Goal: Information Seeking & Learning: Learn about a topic

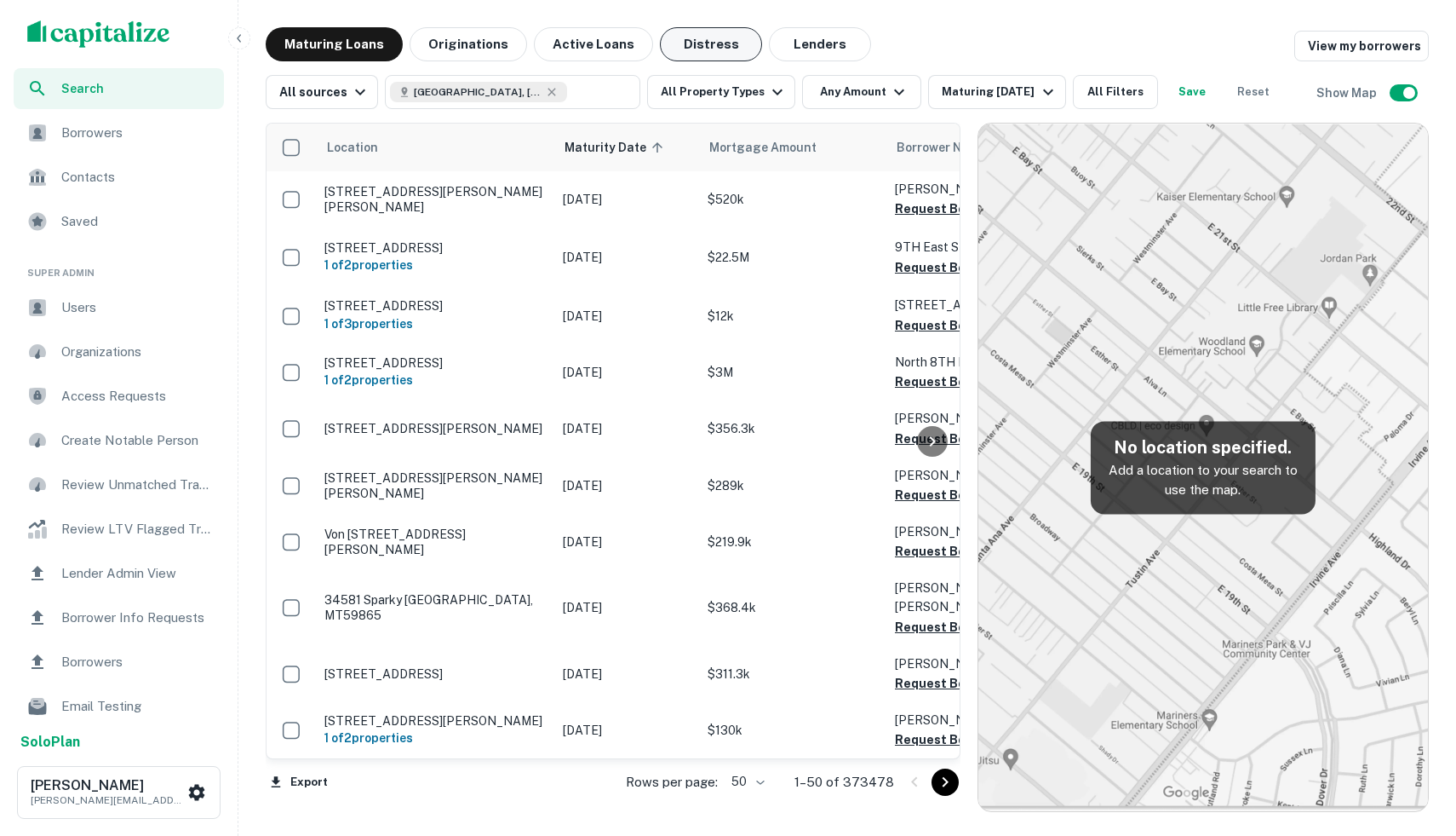
click at [707, 43] on button "Distress" at bounding box center [711, 43] width 102 height 34
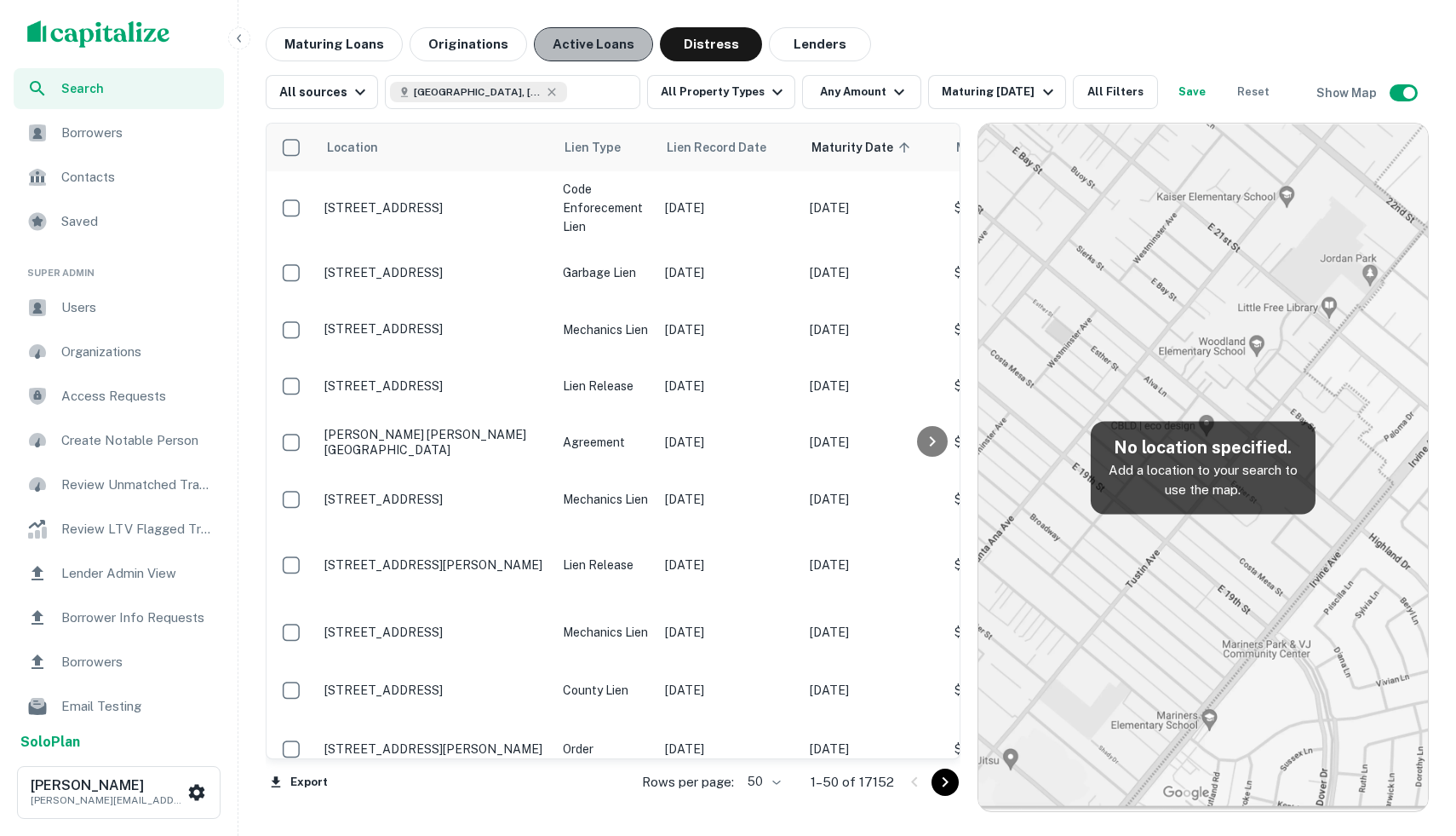
click at [594, 51] on button "Active Loans" at bounding box center [593, 43] width 119 height 34
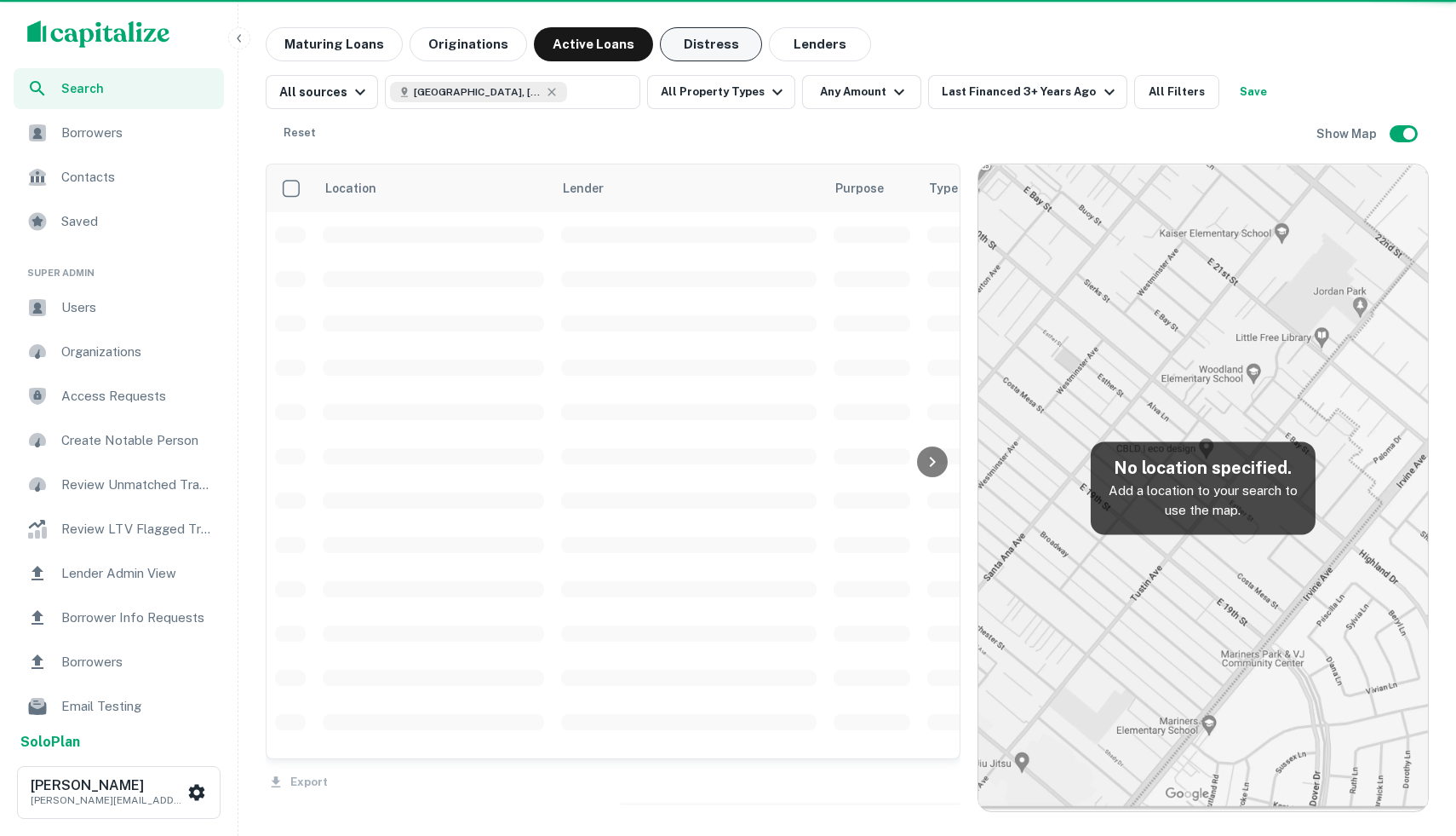
click at [692, 35] on button "Distress" at bounding box center [711, 43] width 102 height 34
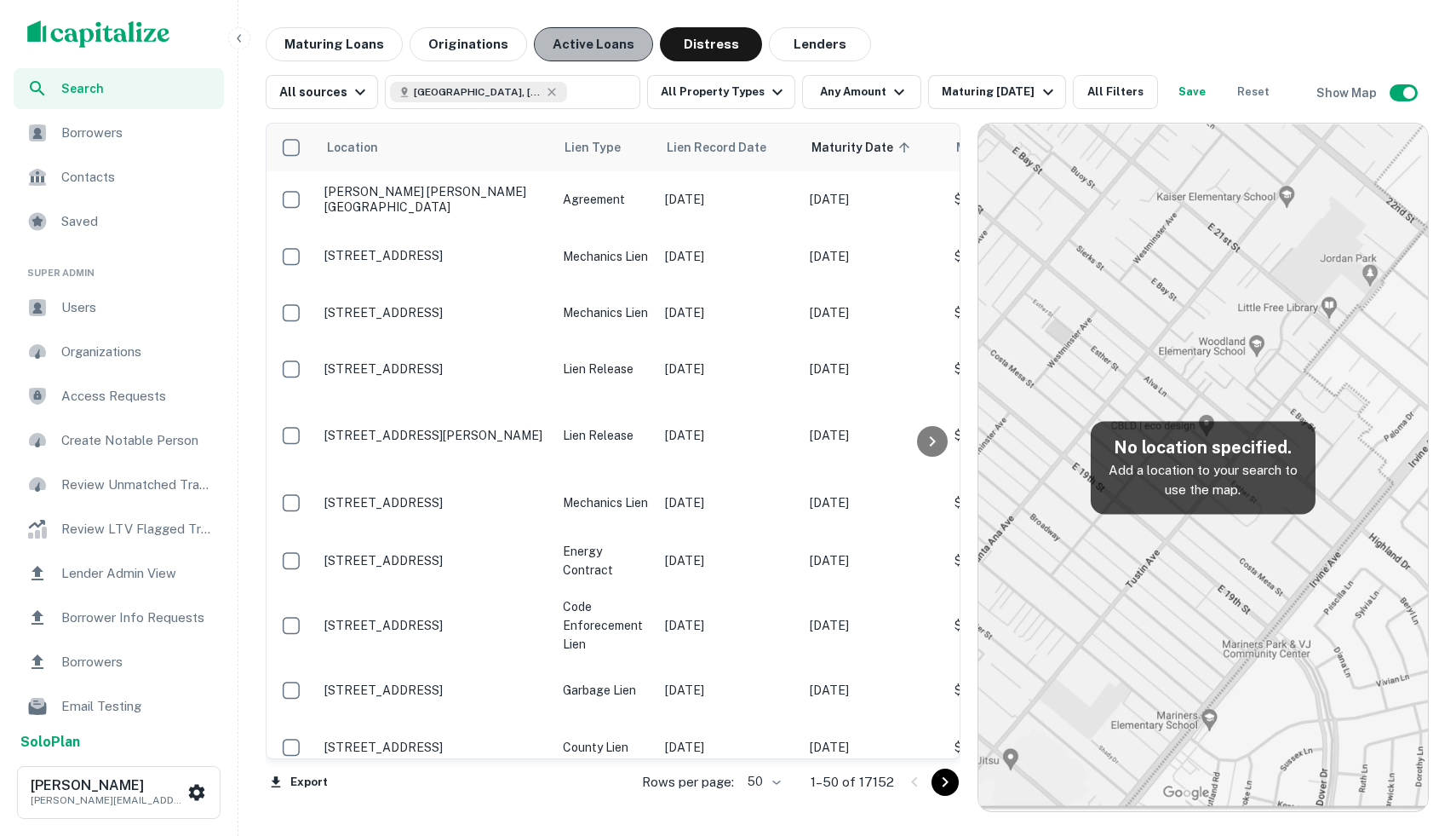
click at [600, 42] on button "Active Loans" at bounding box center [593, 43] width 119 height 34
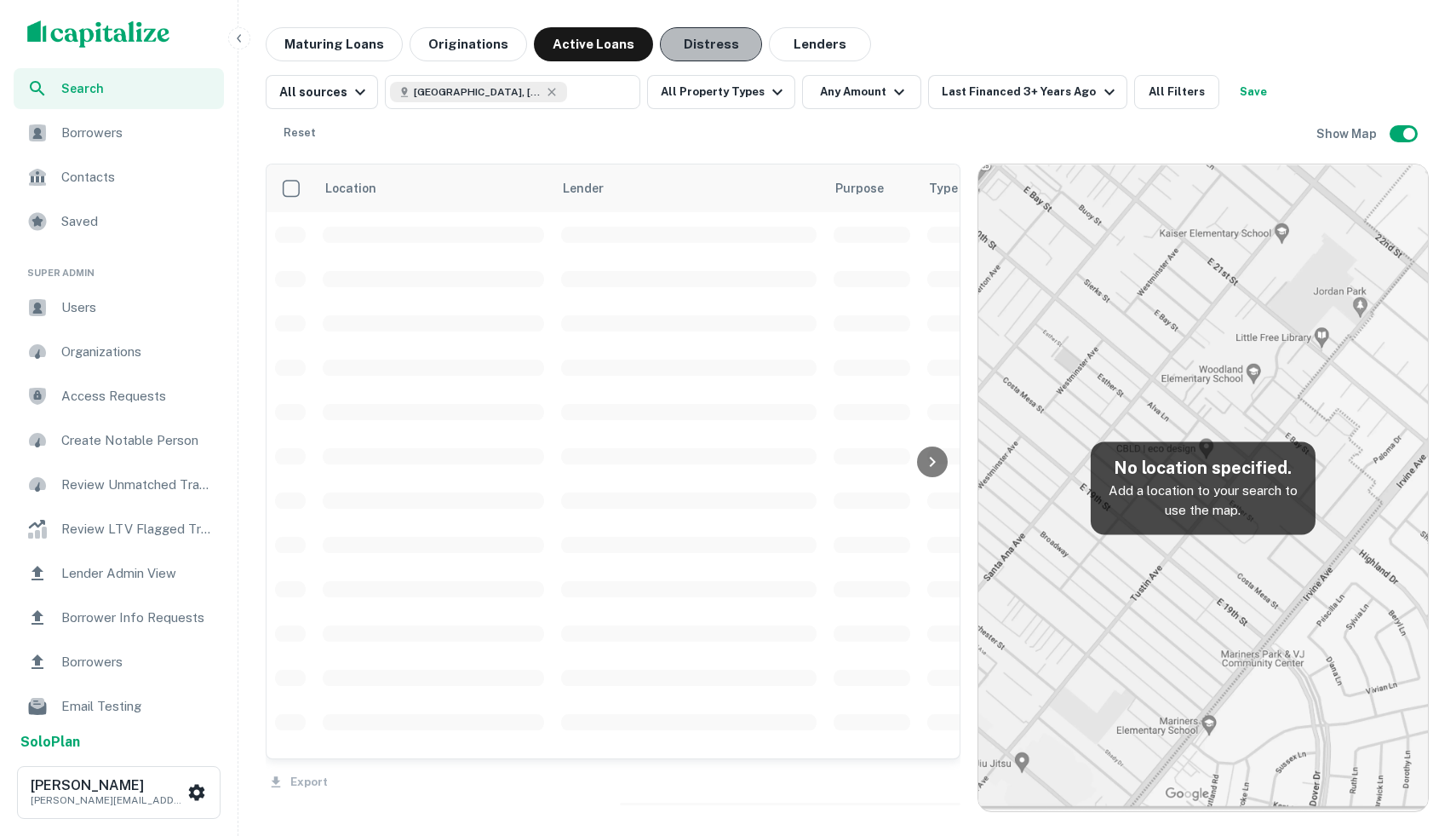
click at [682, 52] on button "Distress" at bounding box center [711, 43] width 102 height 34
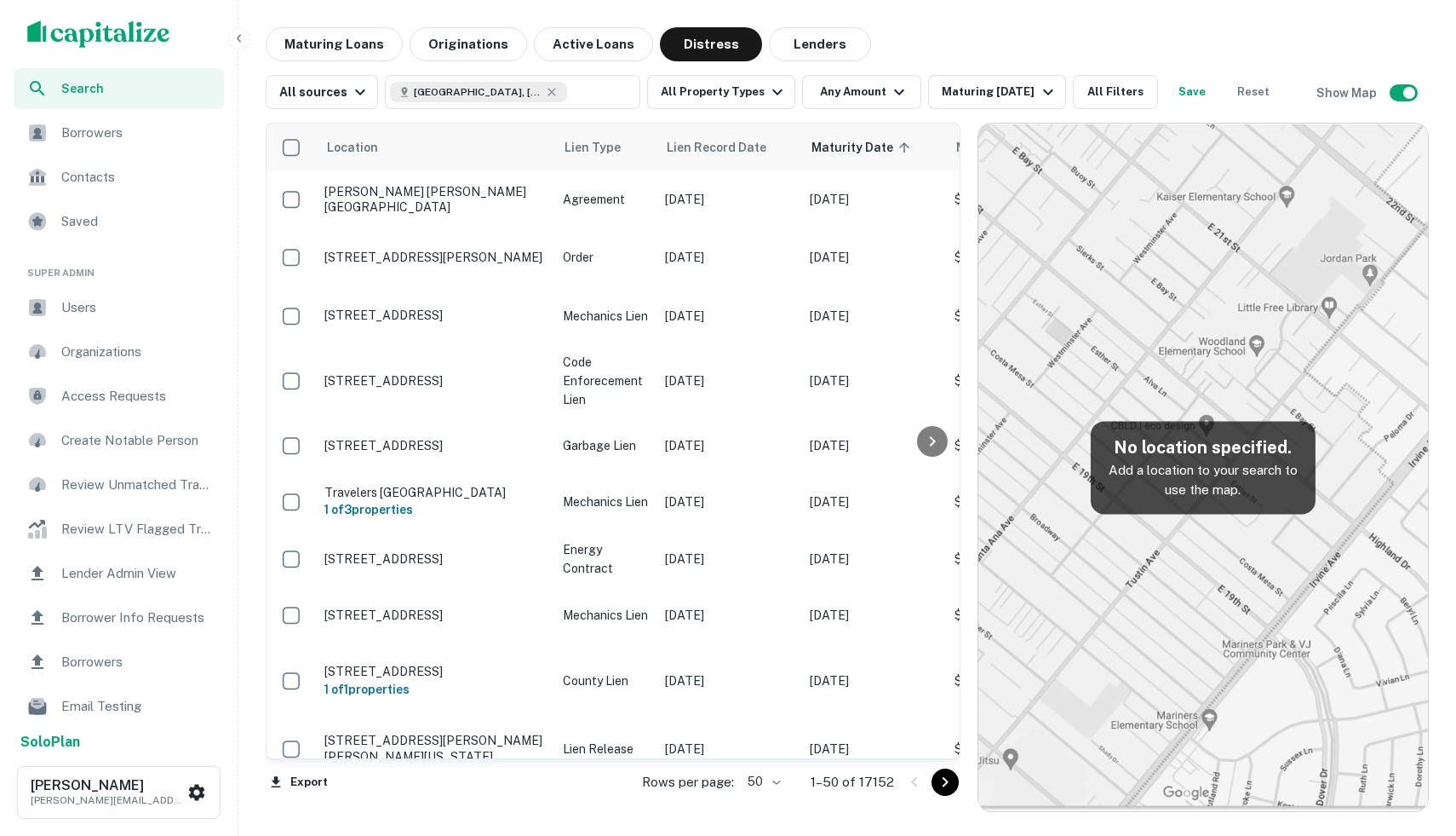
click at [1065, 313] on img at bounding box center [1204, 467] width 450 height 687
click at [545, 91] on icon at bounding box center [552, 92] width 13 height 13
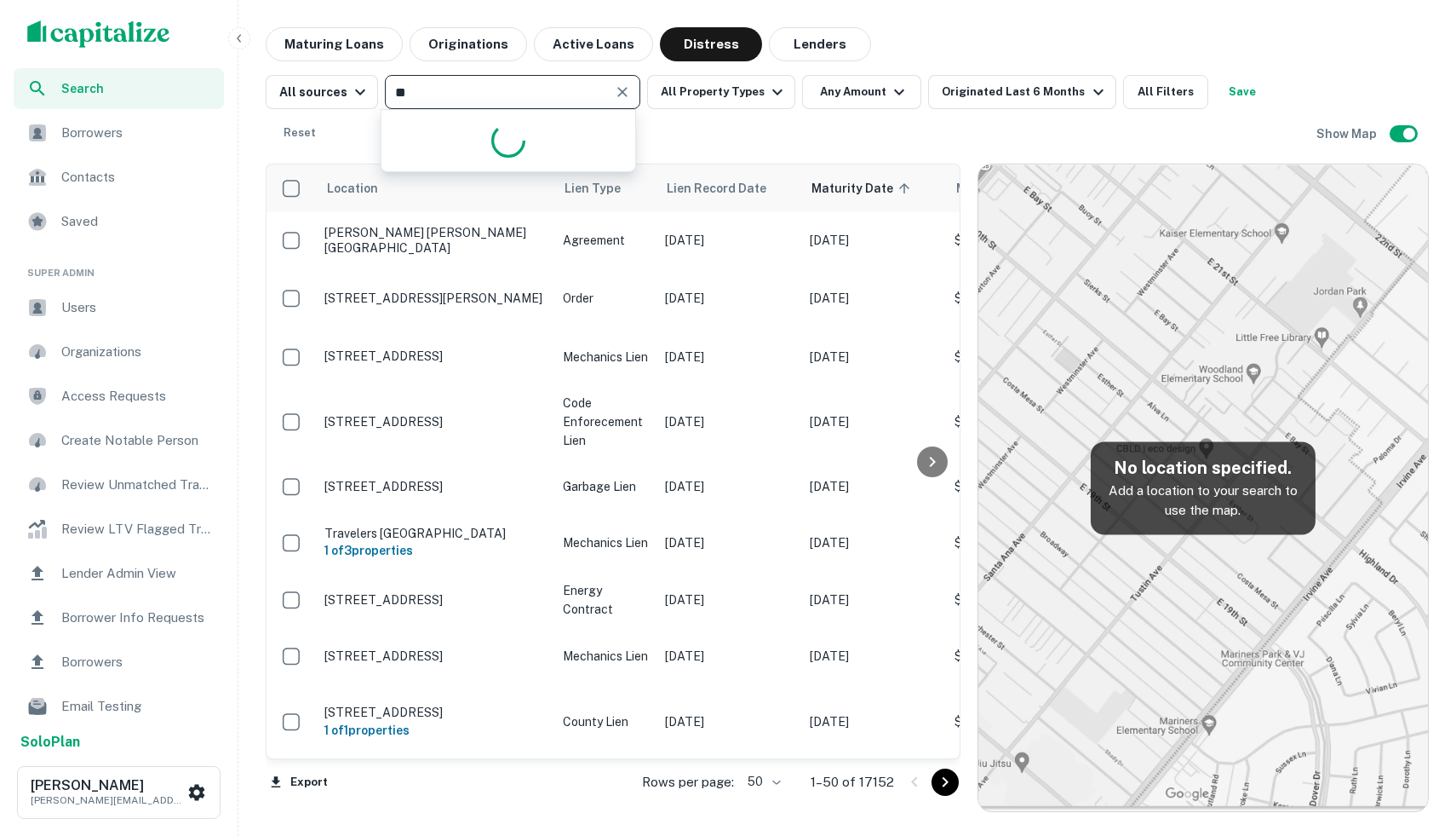
type input "*"
